Goal: Book appointment/travel/reservation

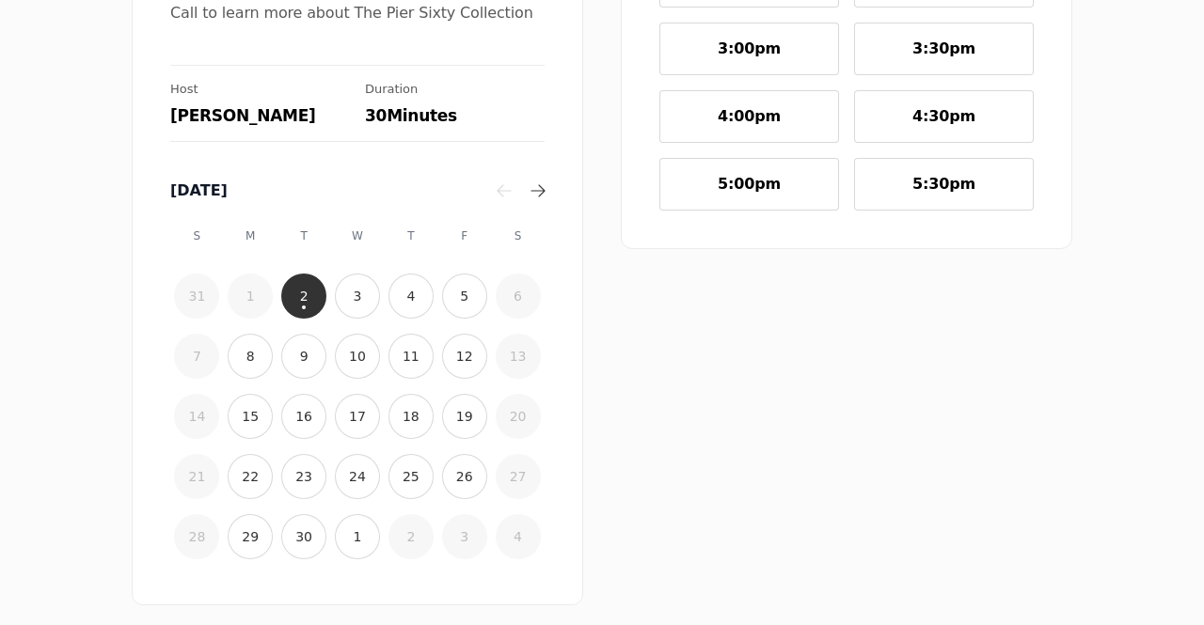
scroll to position [198, 0]
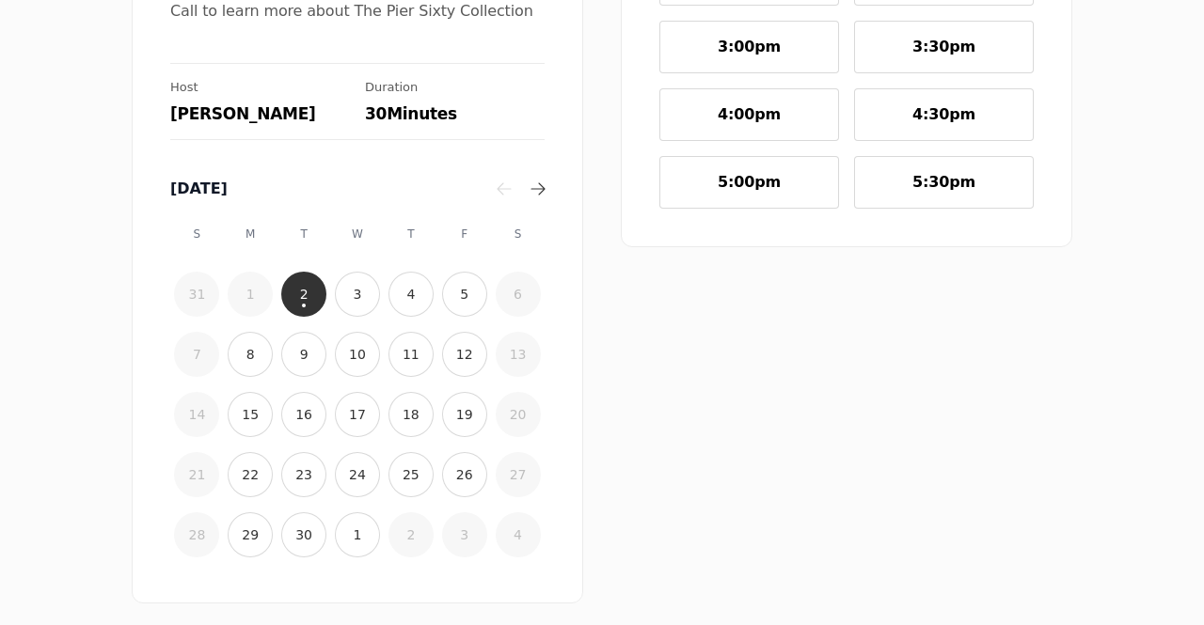
click at [246, 353] on time "8" at bounding box center [250, 354] width 8 height 19
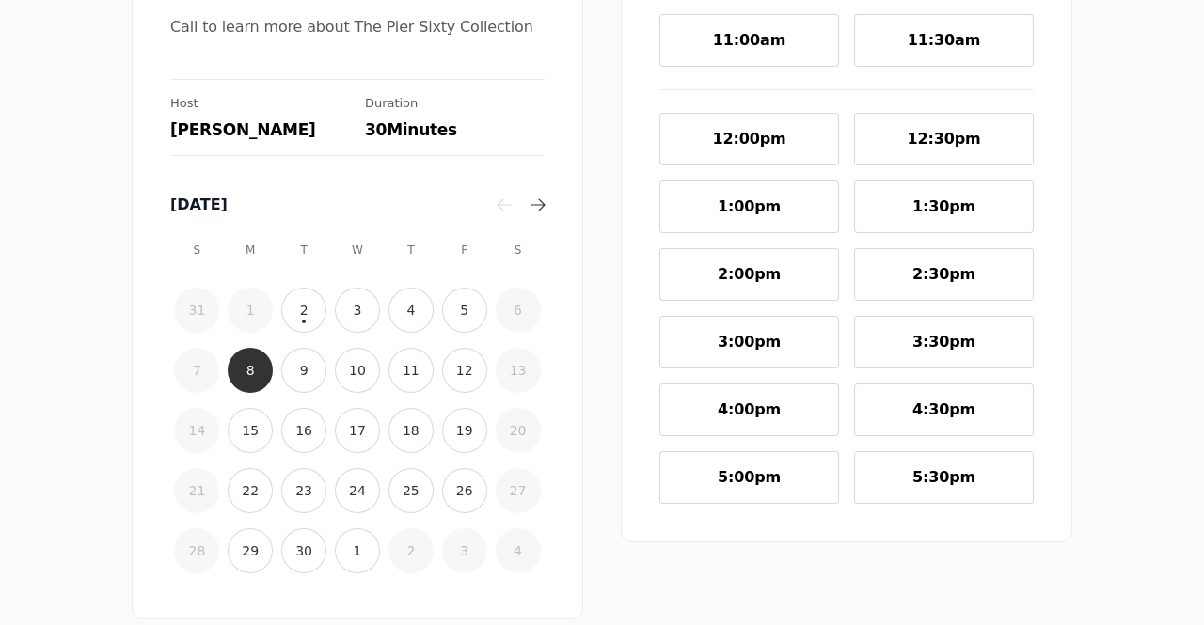
scroll to position [183, 0]
click at [367, 306] on button "3" at bounding box center [357, 309] width 45 height 45
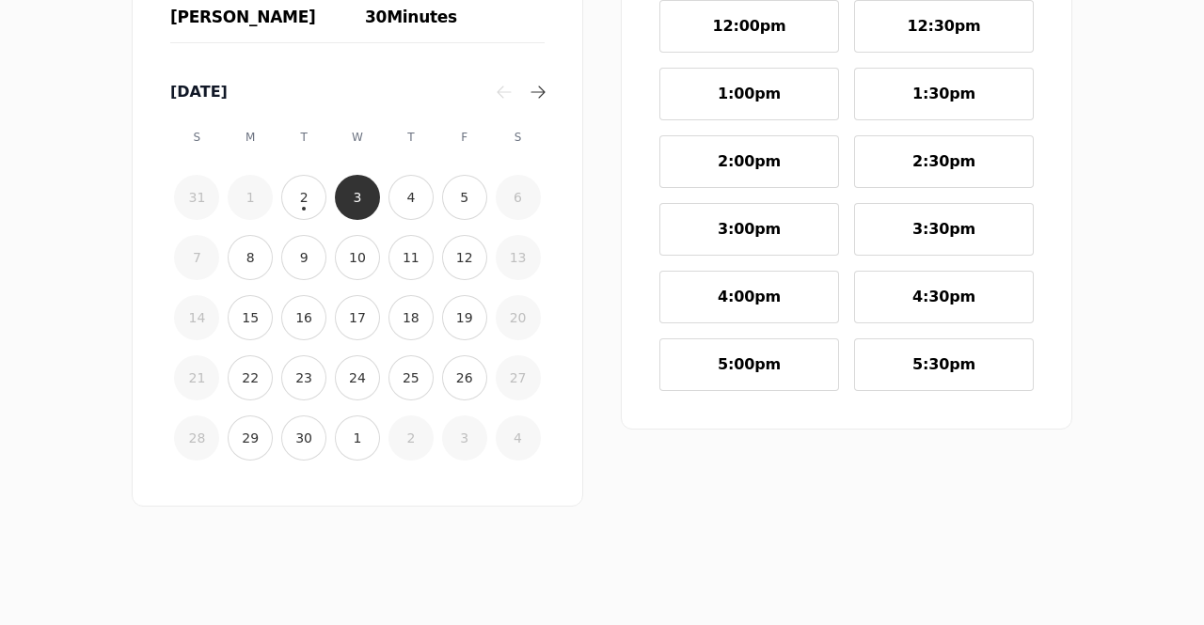
click at [406, 201] on time "4" at bounding box center [410, 197] width 8 height 19
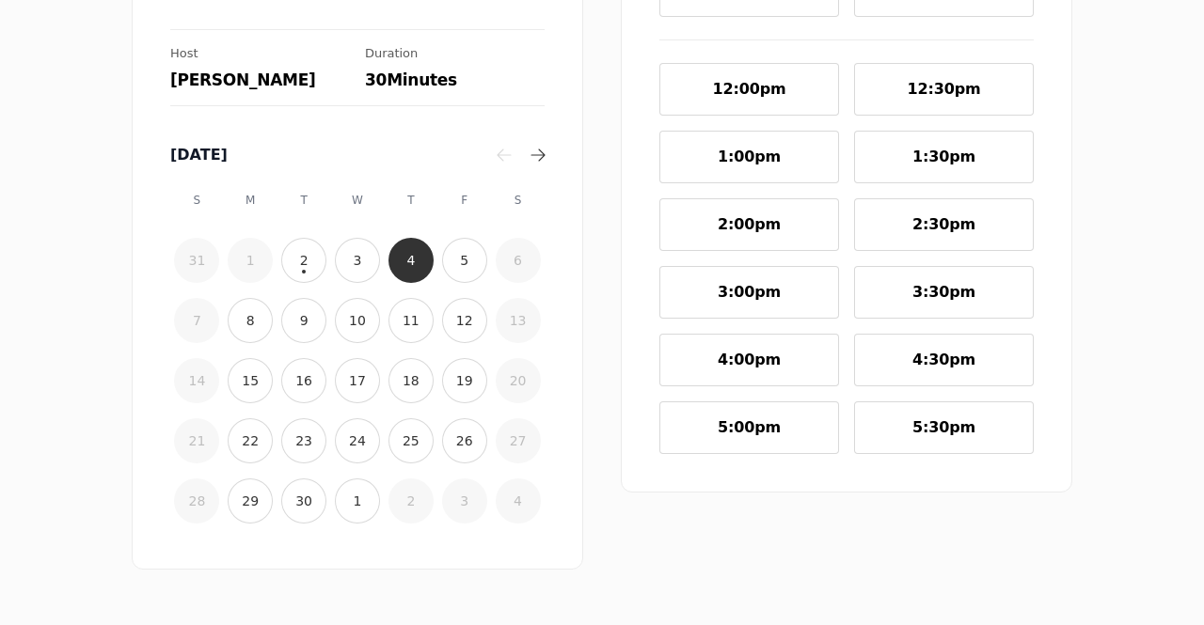
scroll to position [233, 0]
click at [261, 322] on button "8" at bounding box center [250, 319] width 45 height 45
click at [419, 245] on button "4" at bounding box center [410, 259] width 45 height 45
click at [932, 431] on span "5:30pm" at bounding box center [943, 427] width 63 height 21
